Goal: Leave review/rating: Share an evaluation or opinion about a product, service, or content

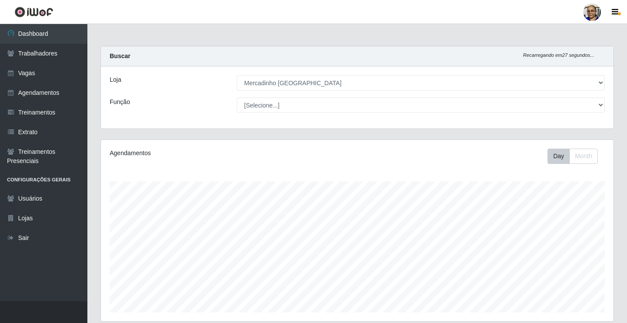
select select "345"
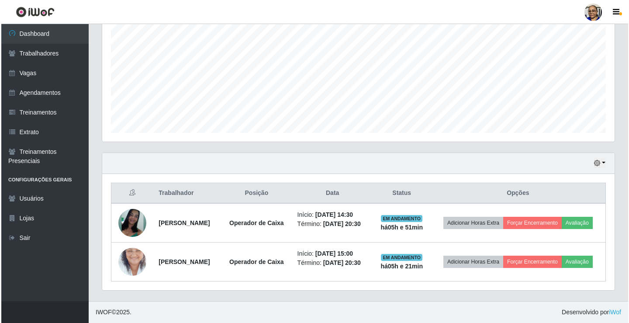
scroll to position [193, 0]
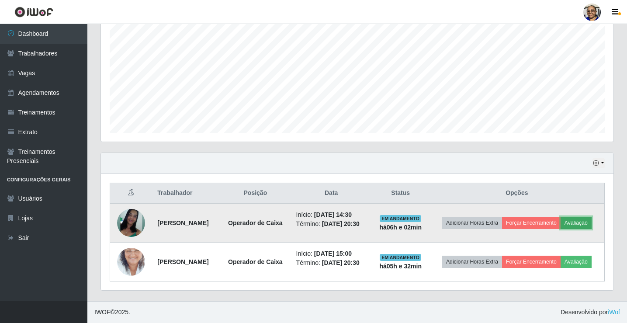
click at [561, 222] on button "Avaliação" at bounding box center [576, 223] width 31 height 12
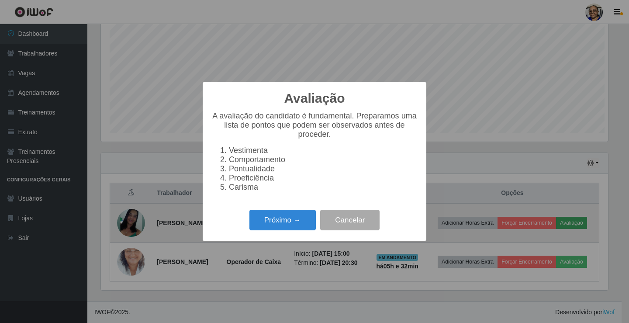
scroll to position [181, 507]
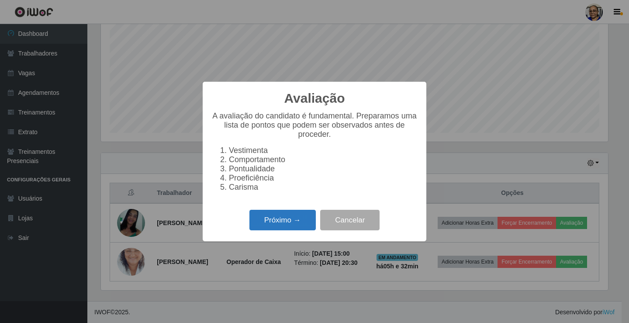
click at [291, 226] on button "Próximo →" at bounding box center [283, 220] width 66 height 21
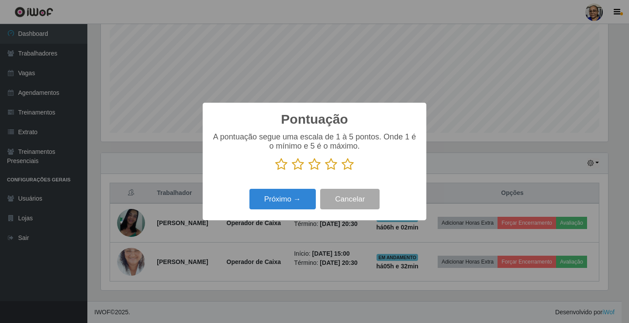
click at [345, 169] on icon at bounding box center [348, 164] width 12 height 13
click at [342, 171] on input "radio" at bounding box center [342, 171] width 0 height 0
click at [291, 204] on button "Próximo →" at bounding box center [283, 199] width 66 height 21
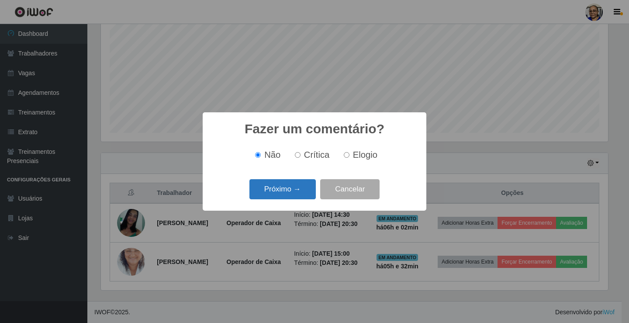
click at [299, 194] on button "Próximo →" at bounding box center [283, 189] width 66 height 21
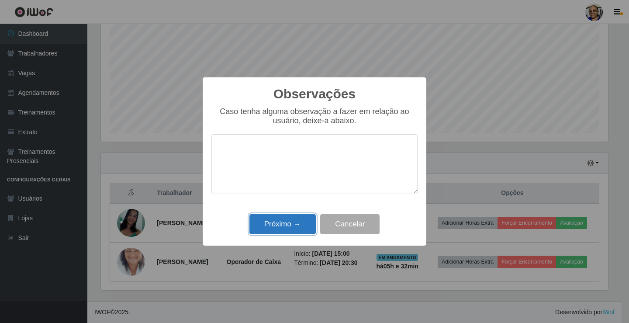
click at [291, 228] on button "Próximo →" at bounding box center [283, 224] width 66 height 21
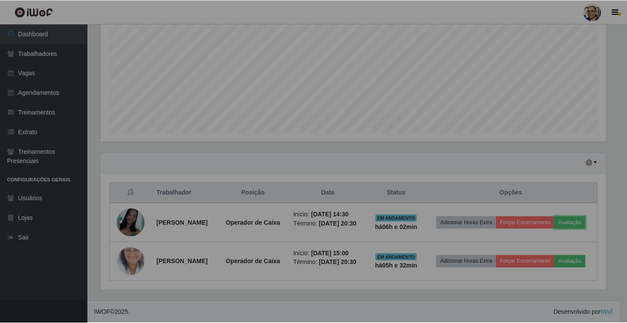
scroll to position [181, 513]
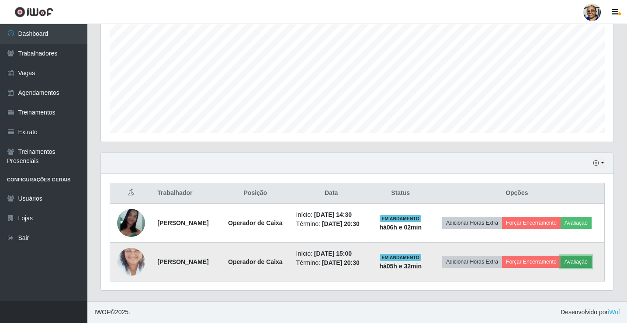
click at [561, 263] on button "Avaliação" at bounding box center [576, 262] width 31 height 12
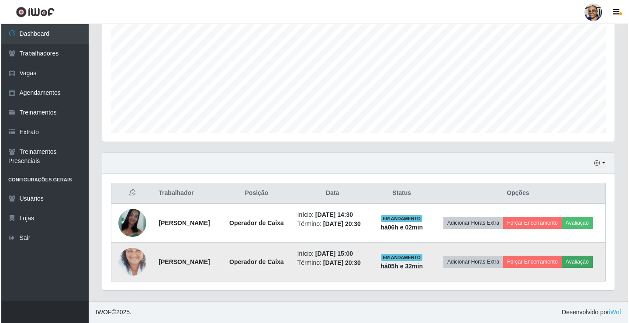
scroll to position [181, 507]
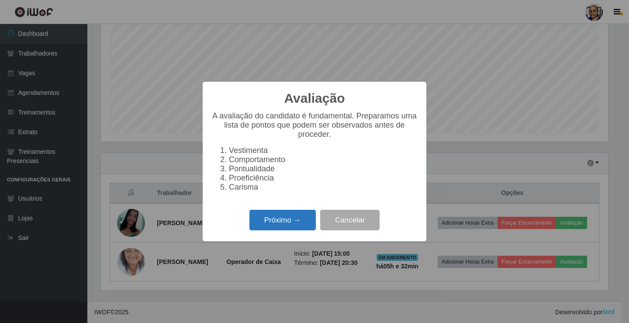
click at [303, 229] on button "Próximo →" at bounding box center [283, 220] width 66 height 21
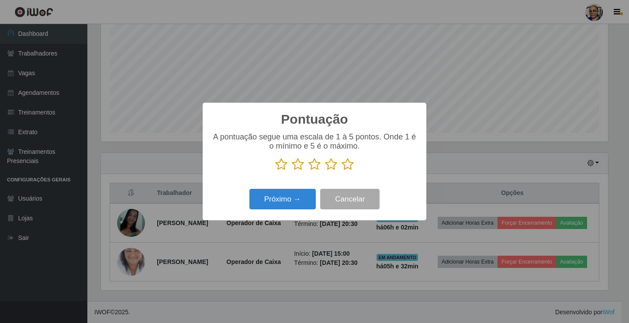
scroll to position [436833, 436507]
click at [348, 163] on icon at bounding box center [348, 164] width 12 height 13
click at [342, 171] on input "radio" at bounding box center [342, 171] width 0 height 0
click at [304, 193] on button "Próximo →" at bounding box center [283, 199] width 66 height 21
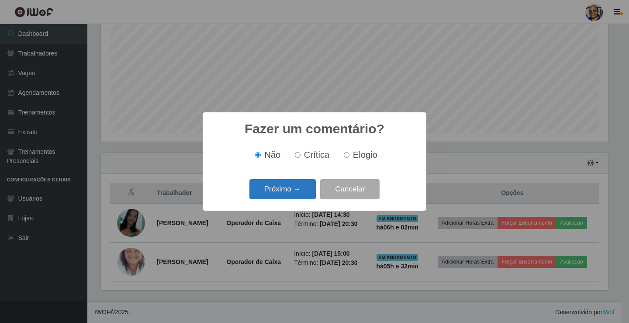
click at [301, 193] on button "Próximo →" at bounding box center [283, 189] width 66 height 21
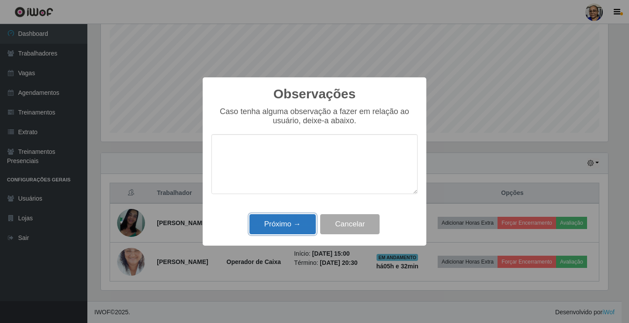
click at [292, 228] on button "Próximo →" at bounding box center [283, 224] width 66 height 21
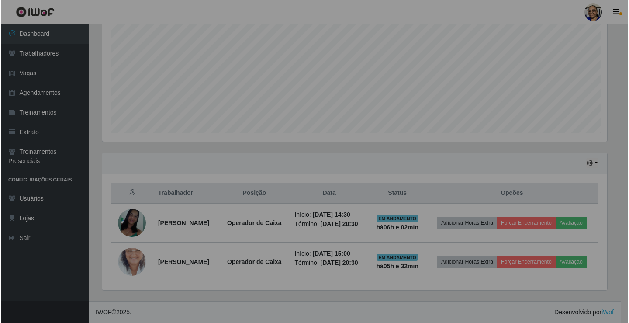
scroll to position [181, 513]
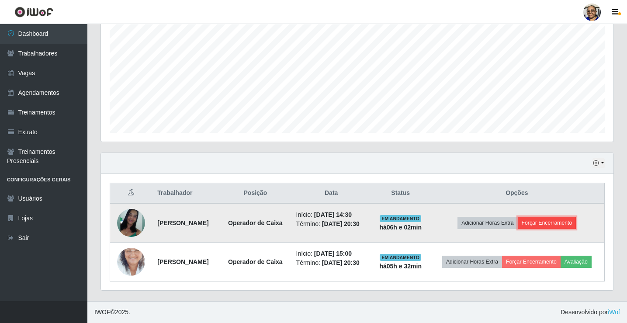
click at [564, 217] on button "Forçar Encerramento" at bounding box center [547, 223] width 59 height 12
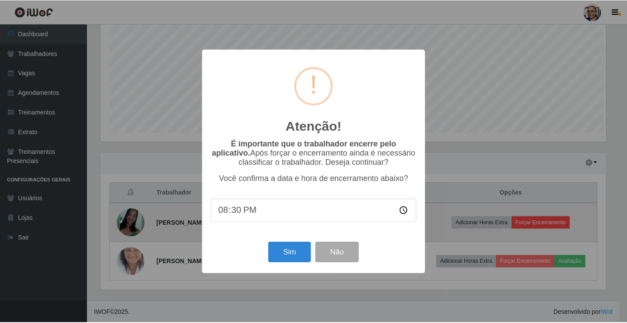
scroll to position [181, 507]
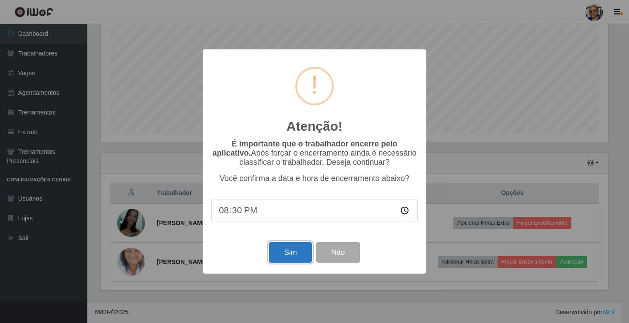
click at [295, 251] on button "Sim" at bounding box center [290, 252] width 42 height 21
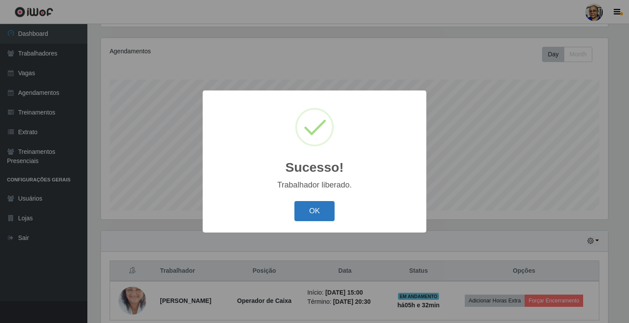
click at [330, 215] on button "OK" at bounding box center [315, 211] width 41 height 21
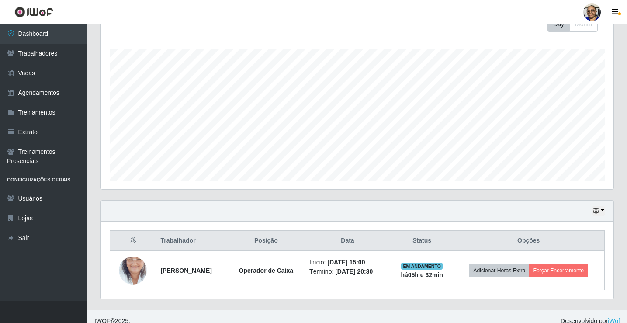
scroll to position [141, 0]
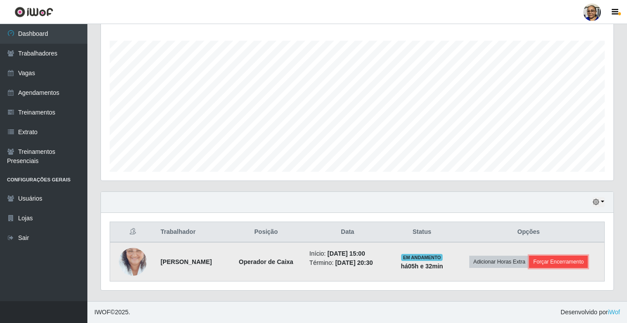
click at [568, 262] on button "Forçar Encerramento" at bounding box center [558, 262] width 59 height 12
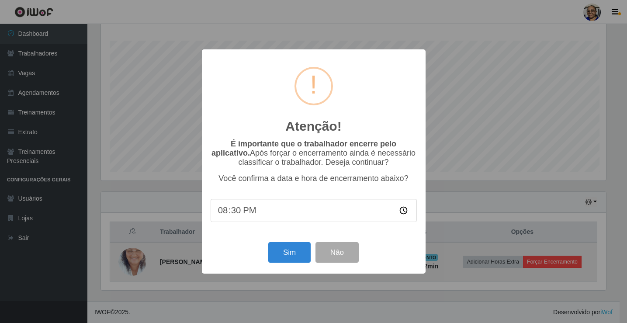
scroll to position [181, 507]
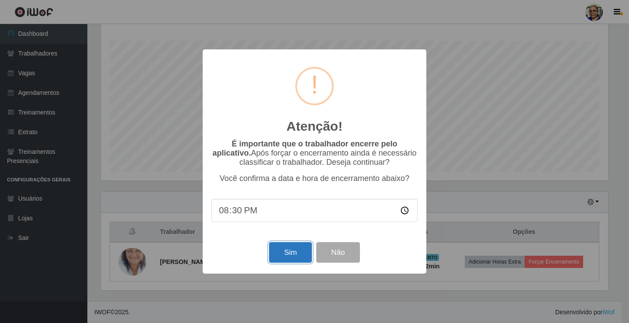
click at [295, 257] on button "Sim" at bounding box center [290, 252] width 42 height 21
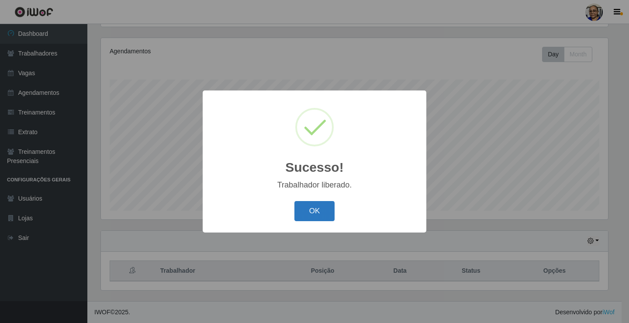
click at [314, 214] on button "OK" at bounding box center [315, 211] width 41 height 21
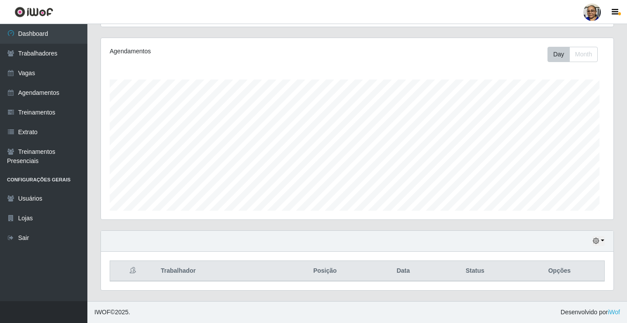
scroll to position [0, 0]
click at [601, 241] on button "button" at bounding box center [599, 241] width 12 height 10
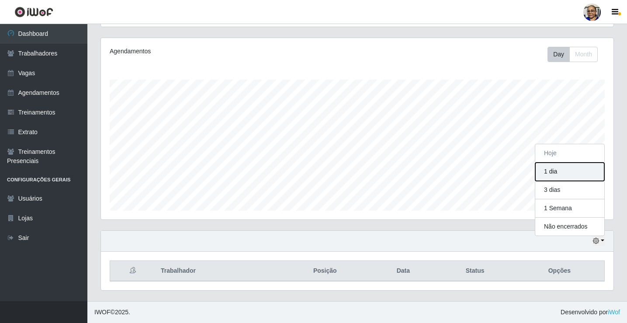
click at [582, 174] on button "1 dia" at bounding box center [569, 172] width 69 height 18
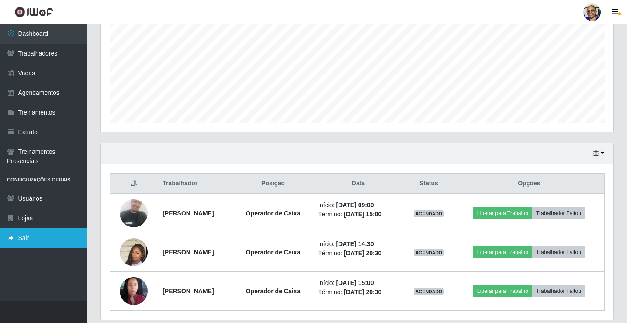
click at [32, 240] on link "Sair" at bounding box center [43, 238] width 87 height 20
